Goal: Task Accomplishment & Management: Manage account settings

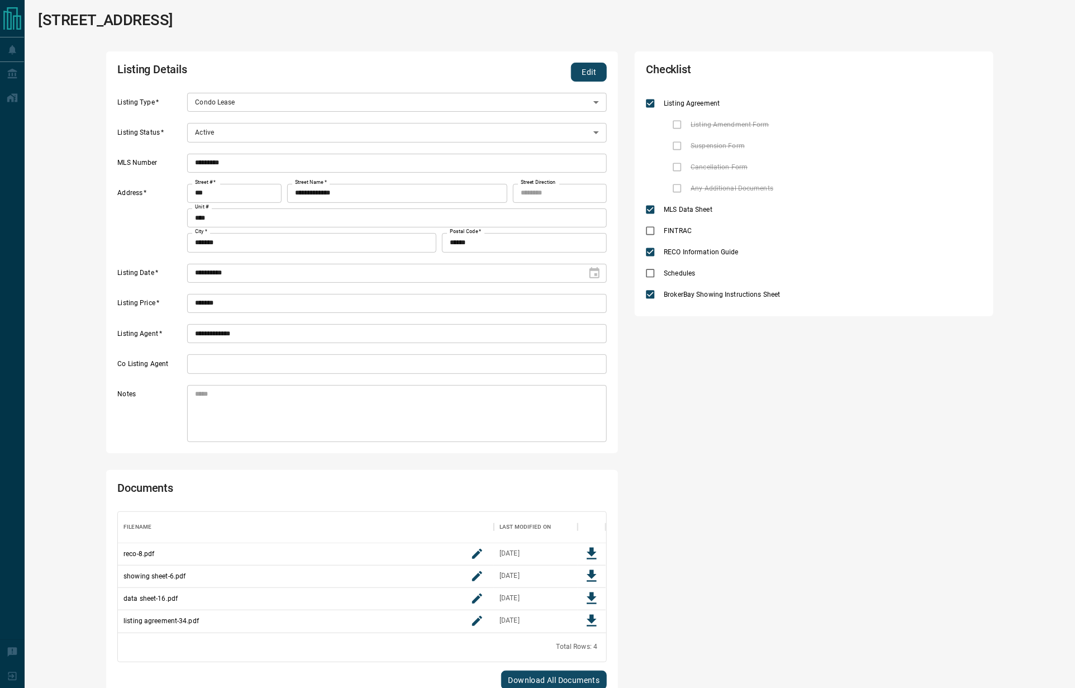
scroll to position [108, 475]
click at [595, 76] on button "Edit" at bounding box center [589, 72] width 36 height 19
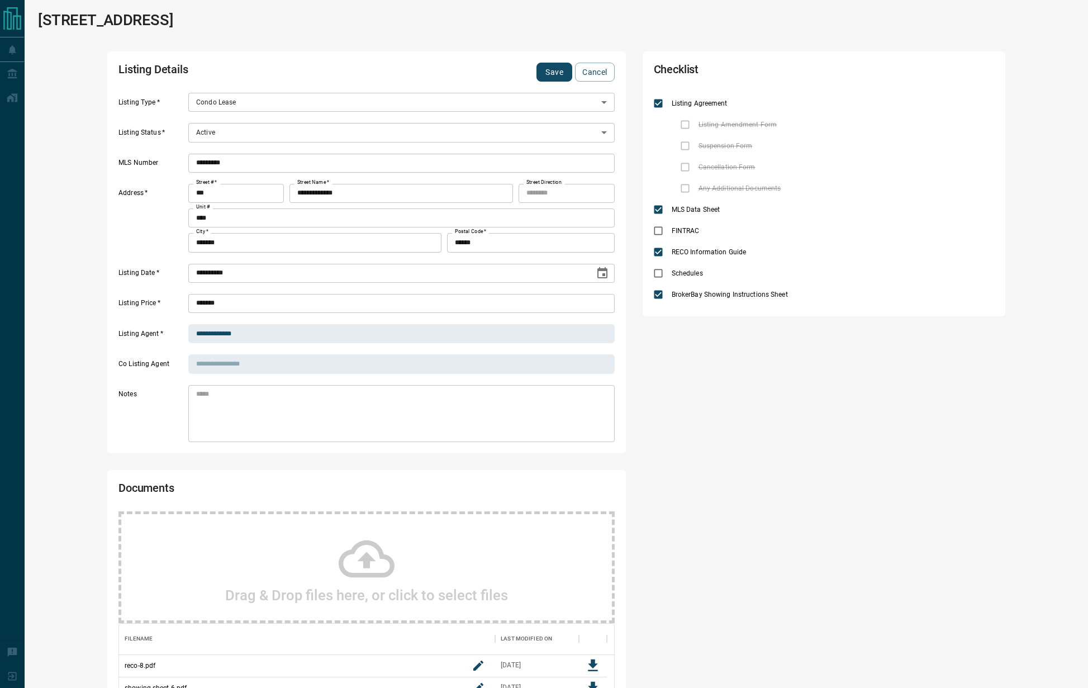
click at [282, 137] on body "**********" at bounding box center [544, 423] width 1088 height 846
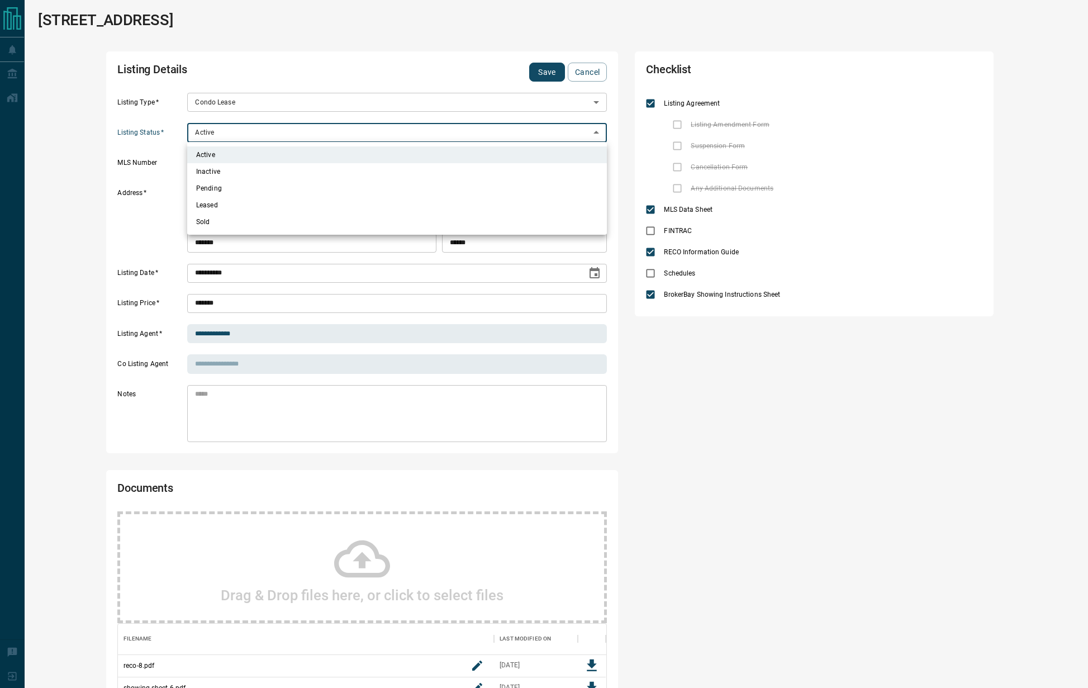
click at [252, 173] on li "Inactive" at bounding box center [397, 171] width 420 height 17
type input "*"
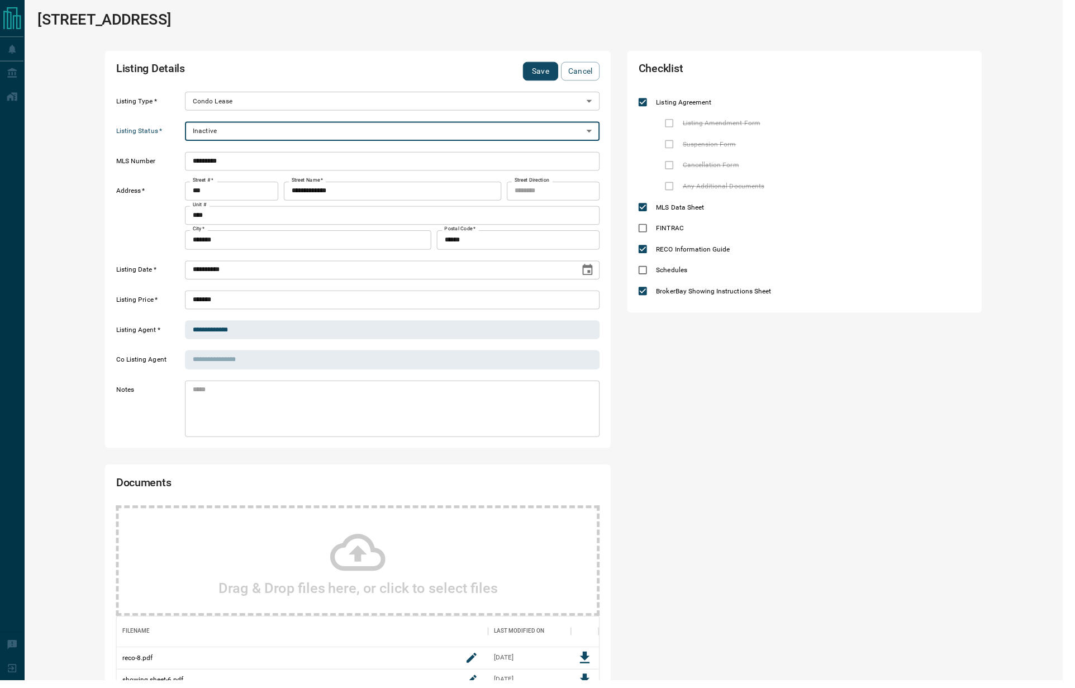
scroll to position [13, 13]
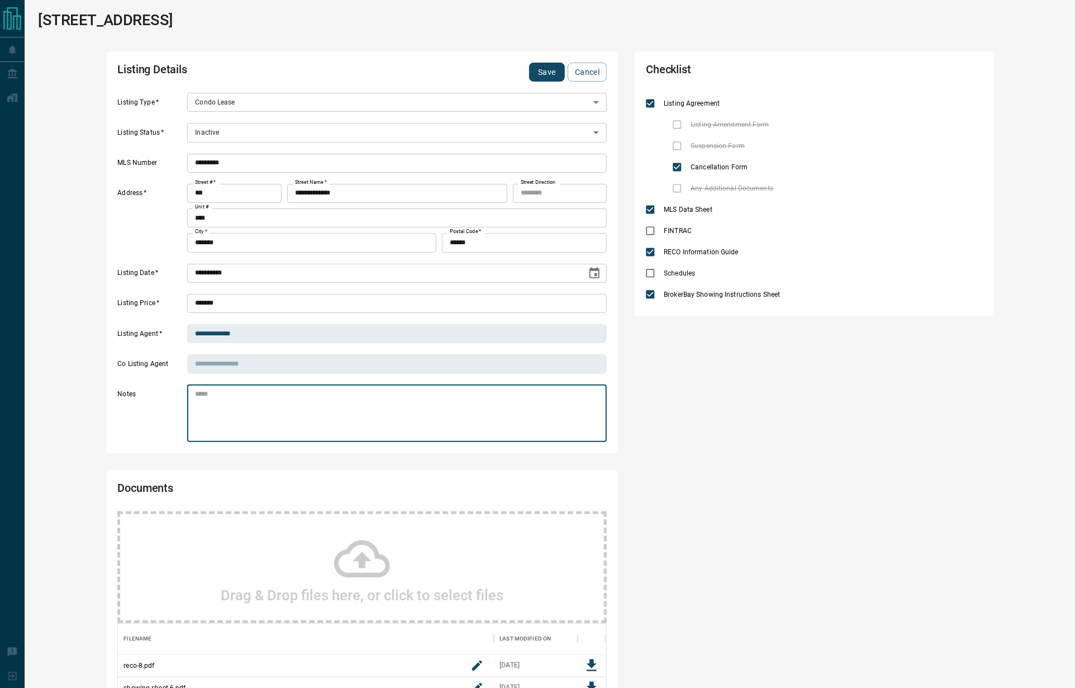
click at [335, 409] on textarea at bounding box center [397, 414] width 404 height 48
type textarea "*"
type textarea "**********"
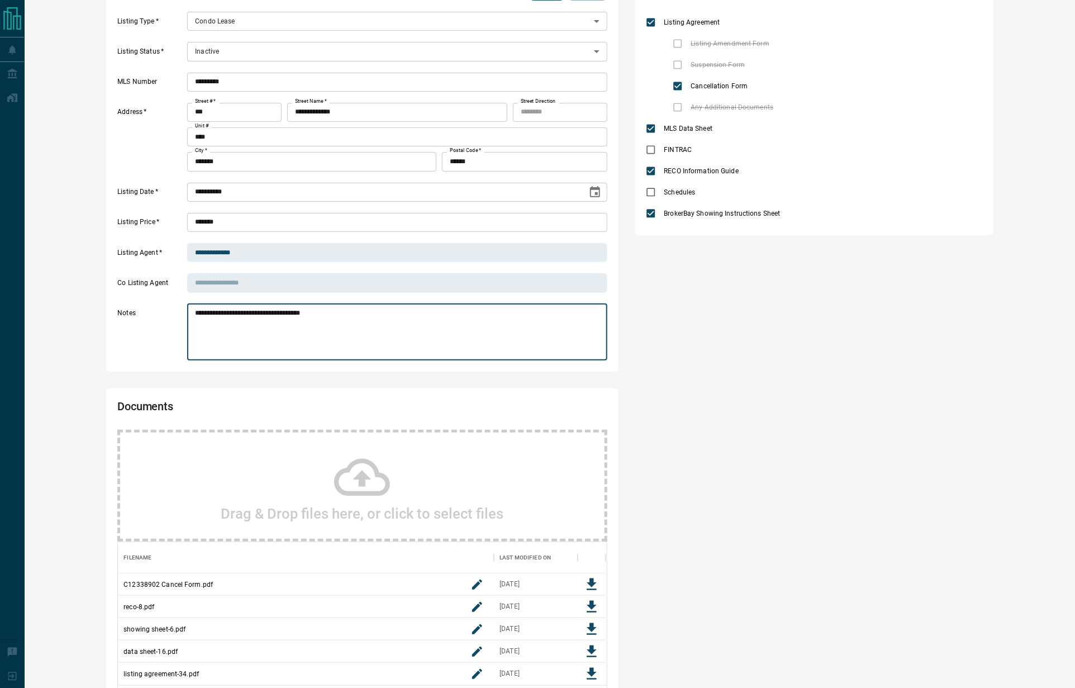
scroll to position [0, 0]
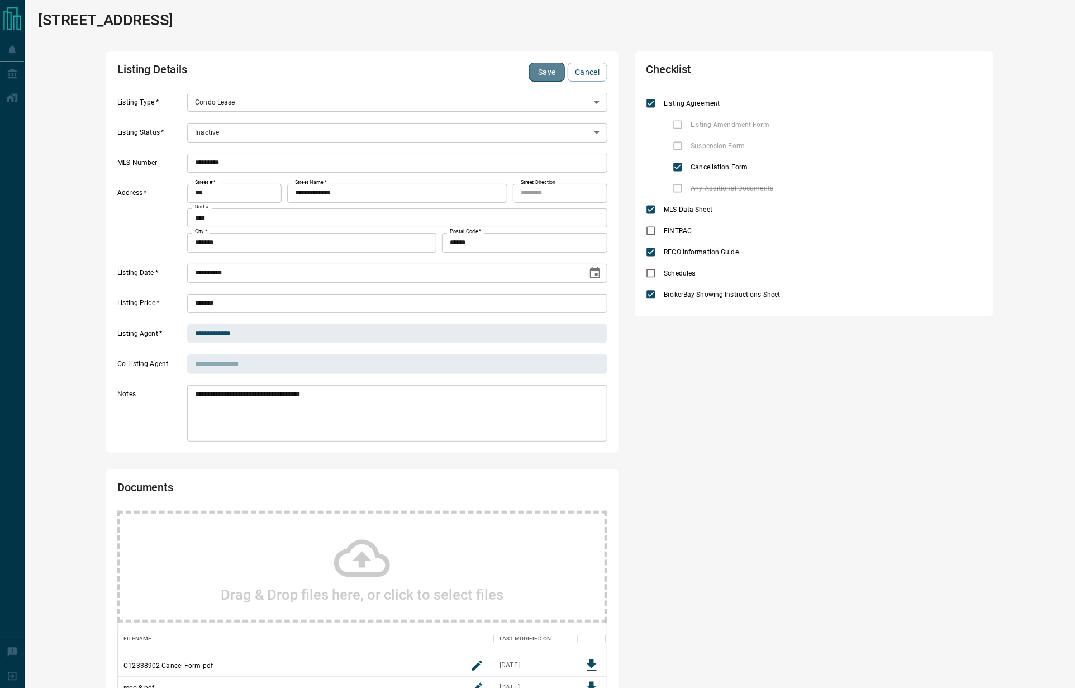
click at [549, 69] on button "Save" at bounding box center [547, 72] width 36 height 19
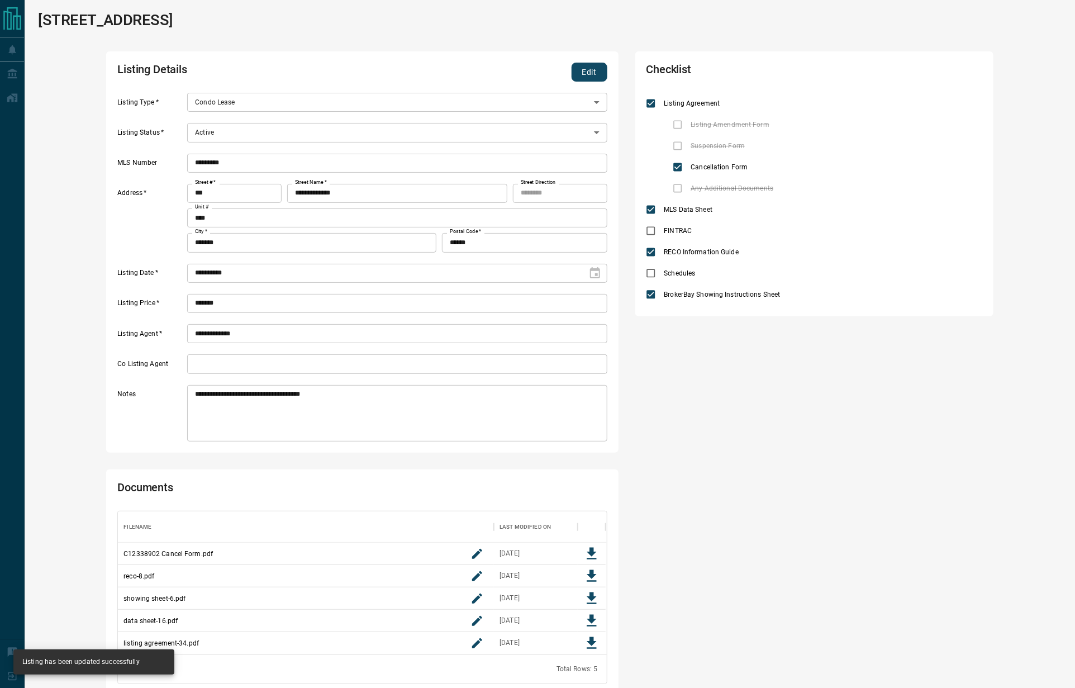
type input "*"
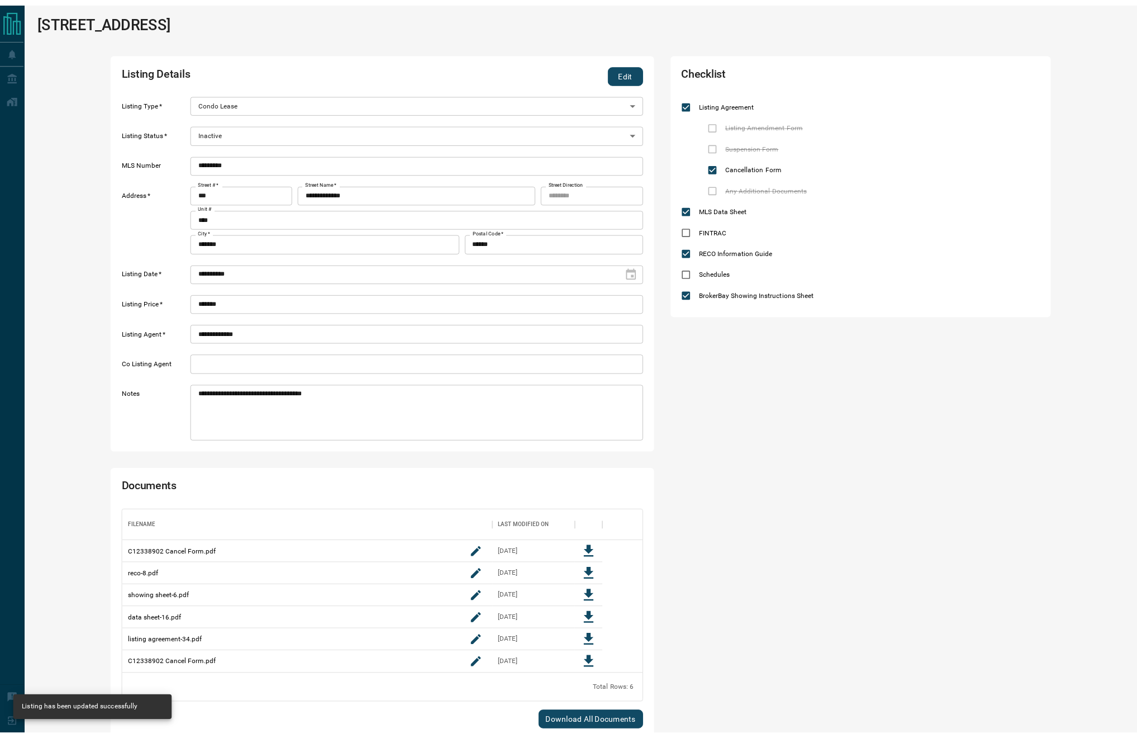
scroll to position [153, 515]
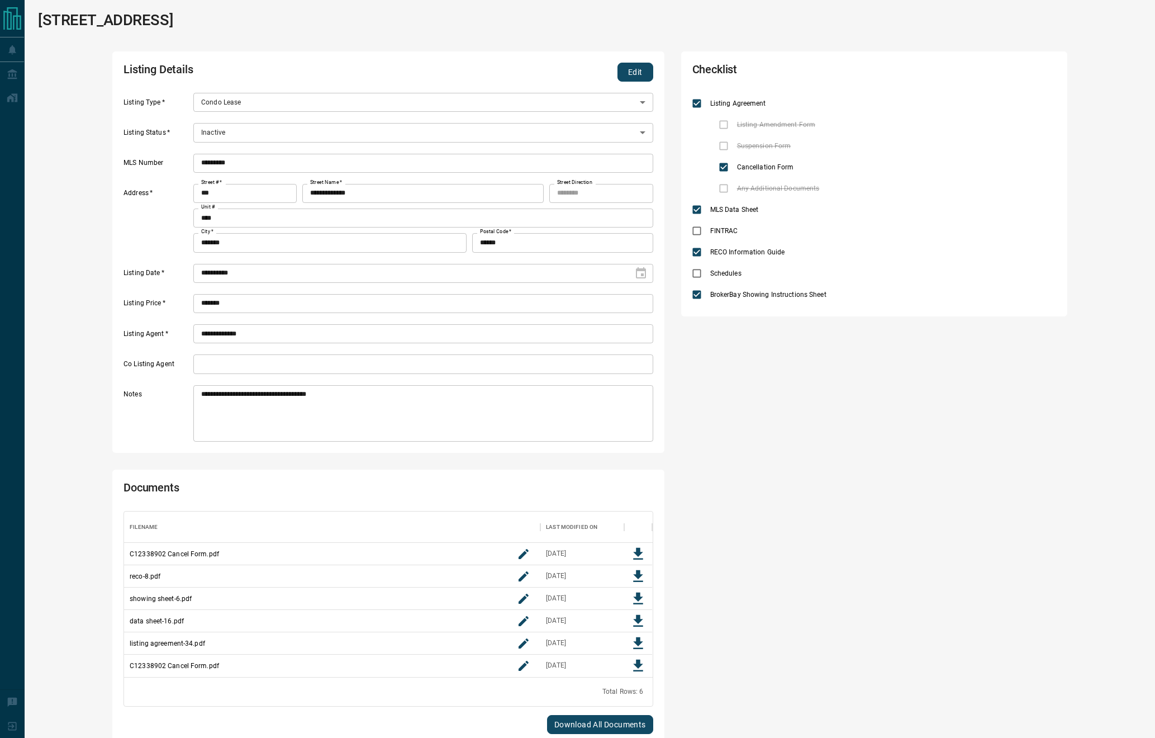
click at [163, 19] on h1 "[STREET_ADDRESS]" at bounding box center [105, 20] width 135 height 18
copy h1 "[STREET_ADDRESS]"
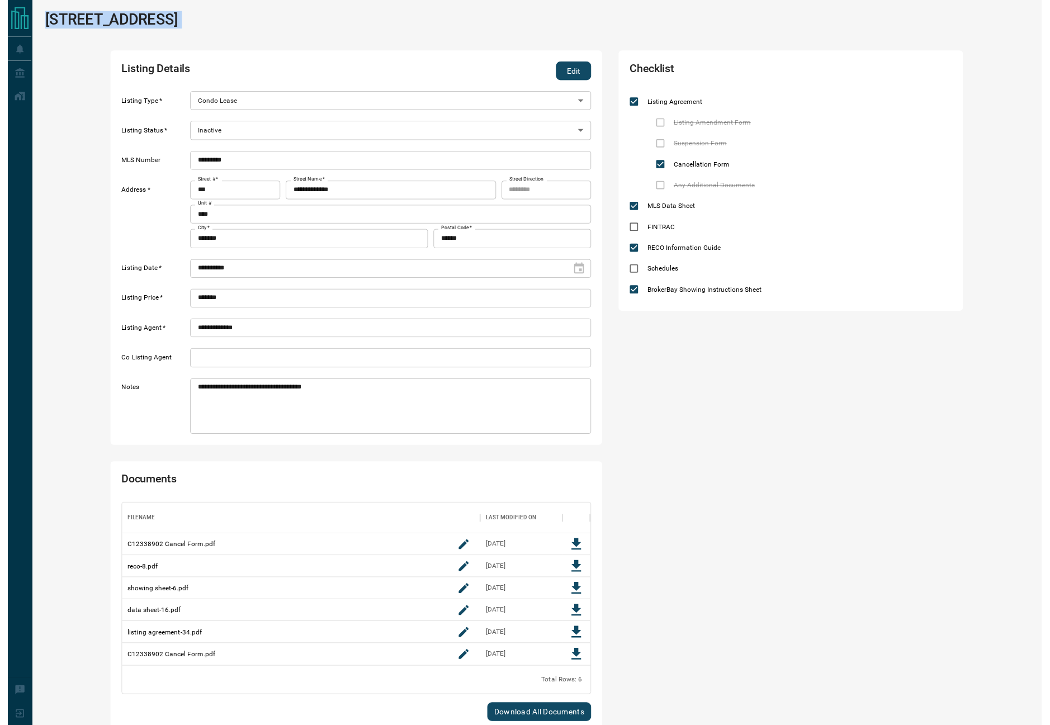
scroll to position [42, 0]
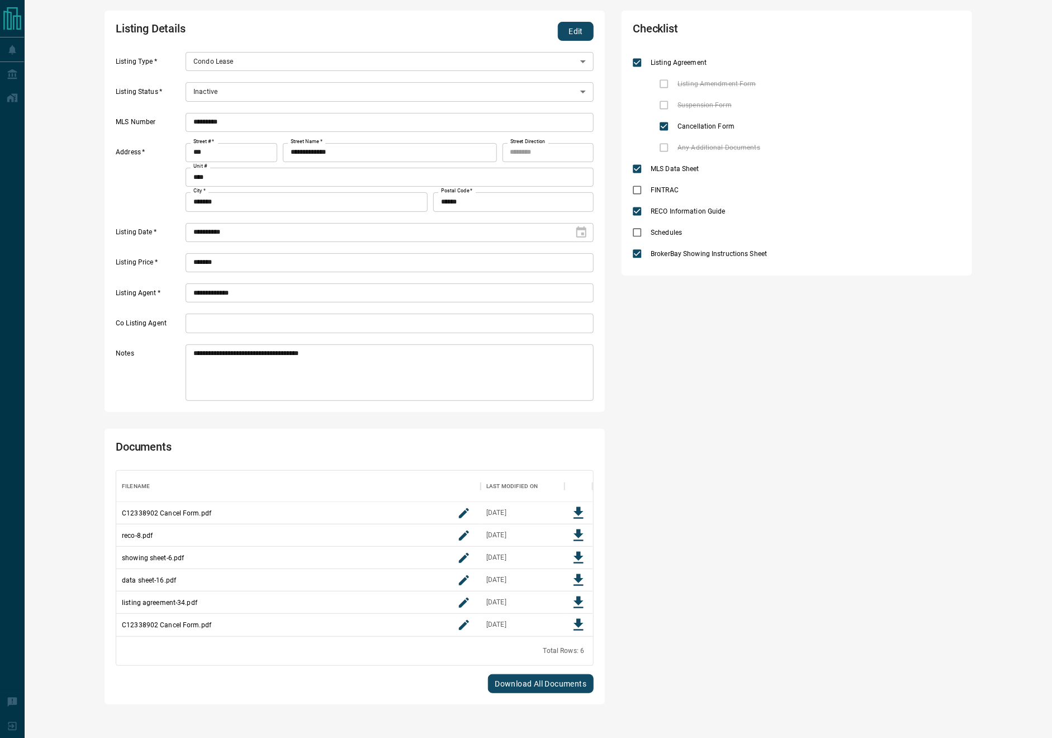
click at [820, 422] on div "Checklist Listing Agreement Listing Amendment Form Suspension Form Cancellation…" at bounding box center [796, 358] width 350 height 694
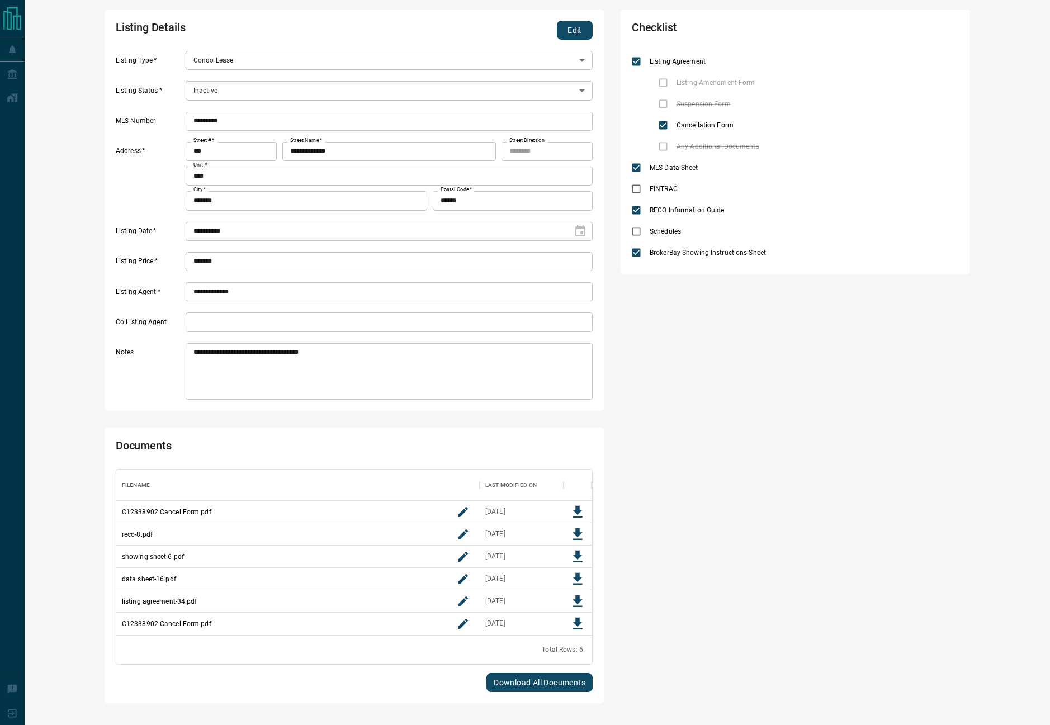
scroll to position [0, 0]
